Goal: Contribute content: Contribute content

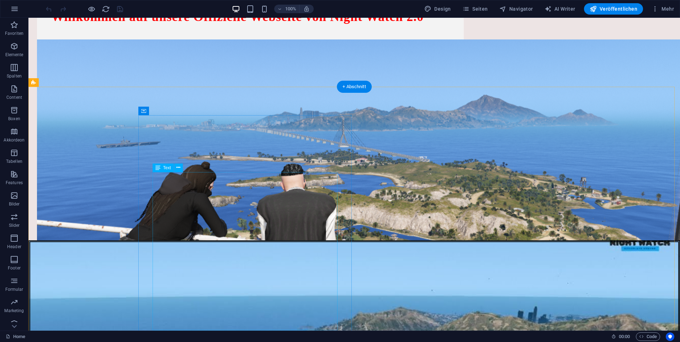
scroll to position [889, 0]
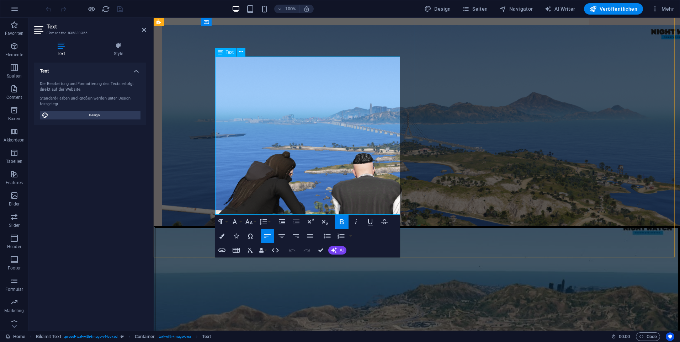
drag, startPoint x: 303, startPoint y: 182, endPoint x: 309, endPoint y: 66, distance: 116.8
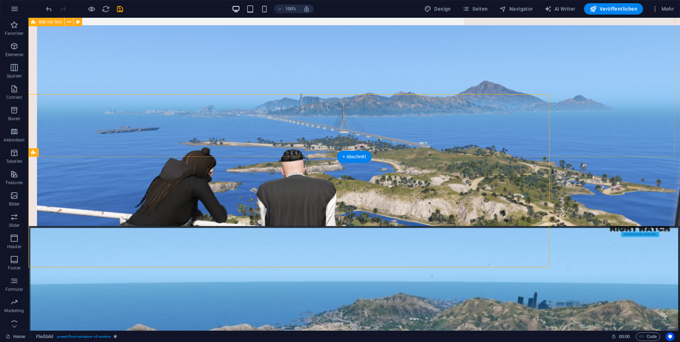
scroll to position [936, 0]
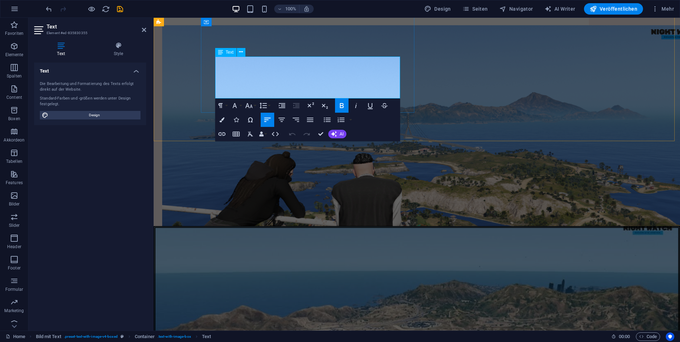
drag, startPoint x: 392, startPoint y: 93, endPoint x: 259, endPoint y: 94, distance: 133.0
copy span "Aktuell keine Wartung an unsere Webseite"
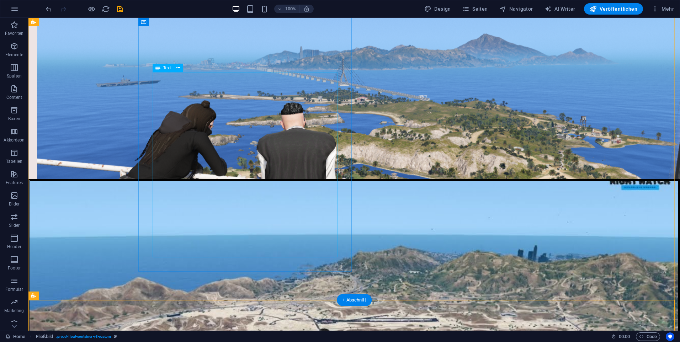
scroll to position [865, 0]
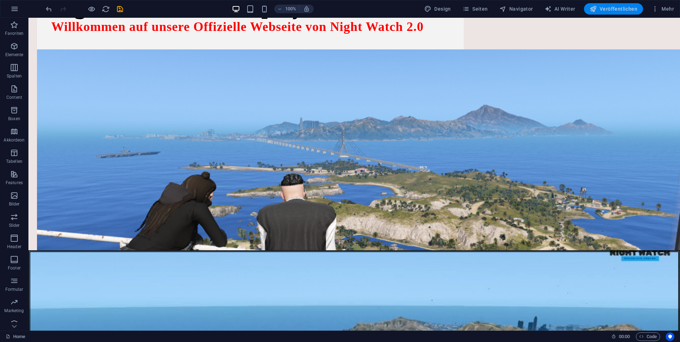
click at [613, 6] on span "Veröffentlichen" at bounding box center [614, 8] width 48 height 7
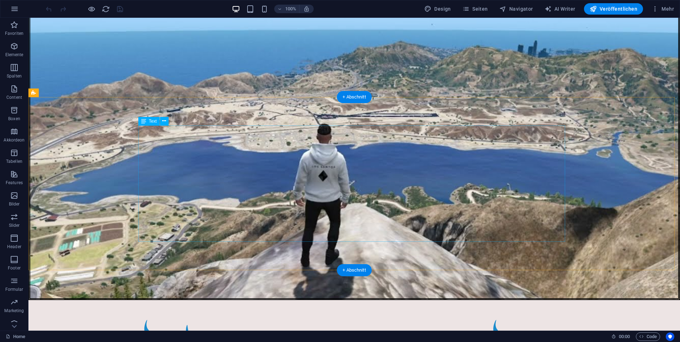
scroll to position [1138, 0]
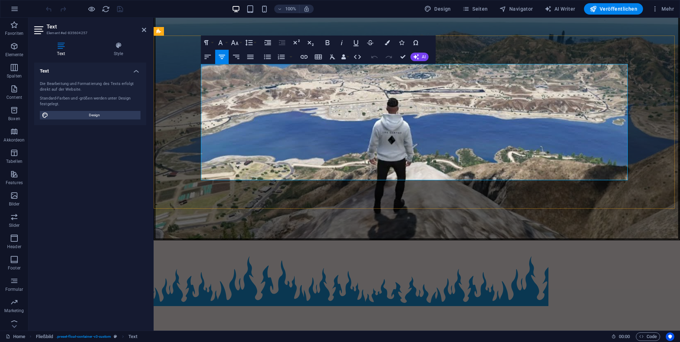
drag, startPoint x: 586, startPoint y: 68, endPoint x: 542, endPoint y: 68, distance: 43.4
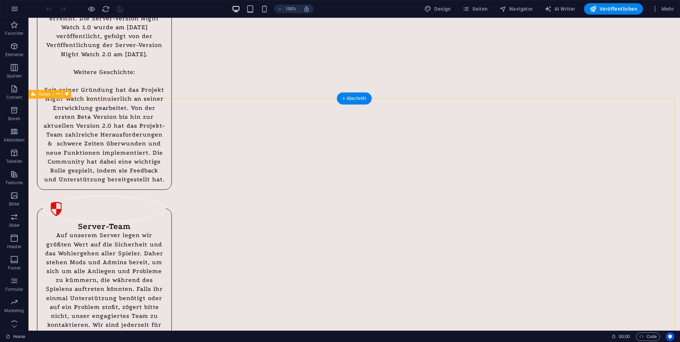
scroll to position [3798, 0]
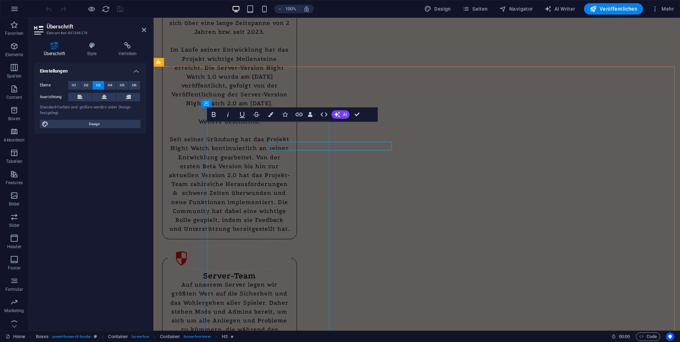
scroll to position [3803, 0]
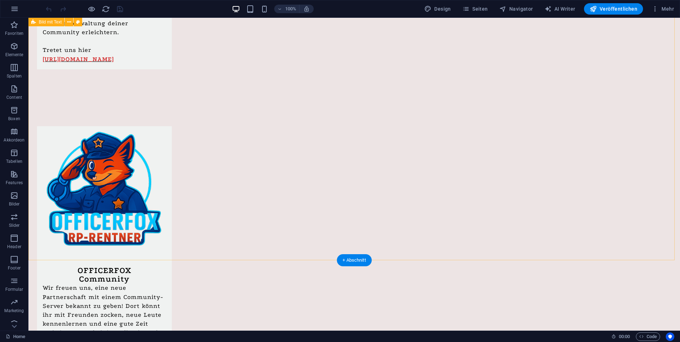
scroll to position [6170, 0]
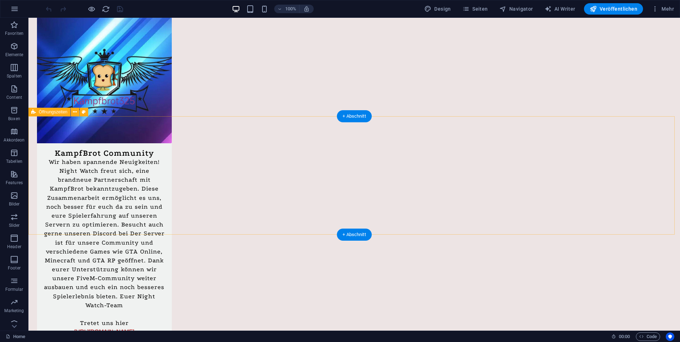
scroll to position [6602, 0]
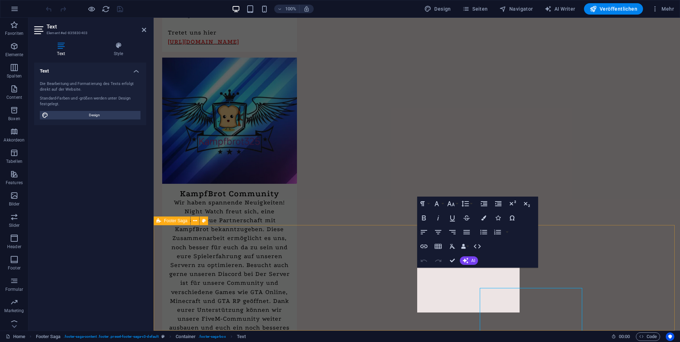
scroll to position [6572, 0]
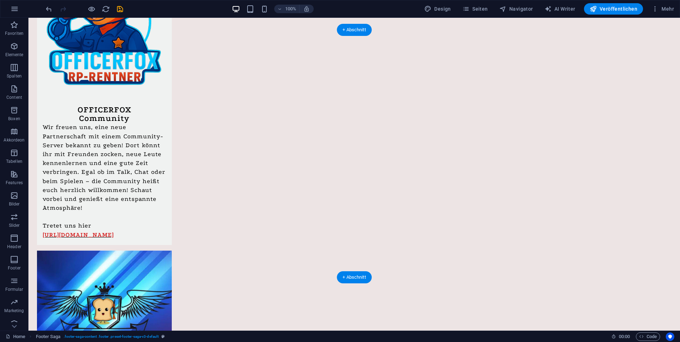
scroll to position [6272, 0]
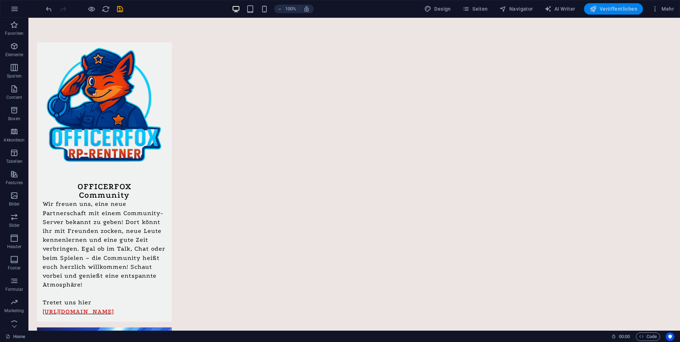
click at [601, 5] on button "Veröffentlichen" at bounding box center [613, 8] width 59 height 11
